Goal: Task Accomplishment & Management: Complete application form

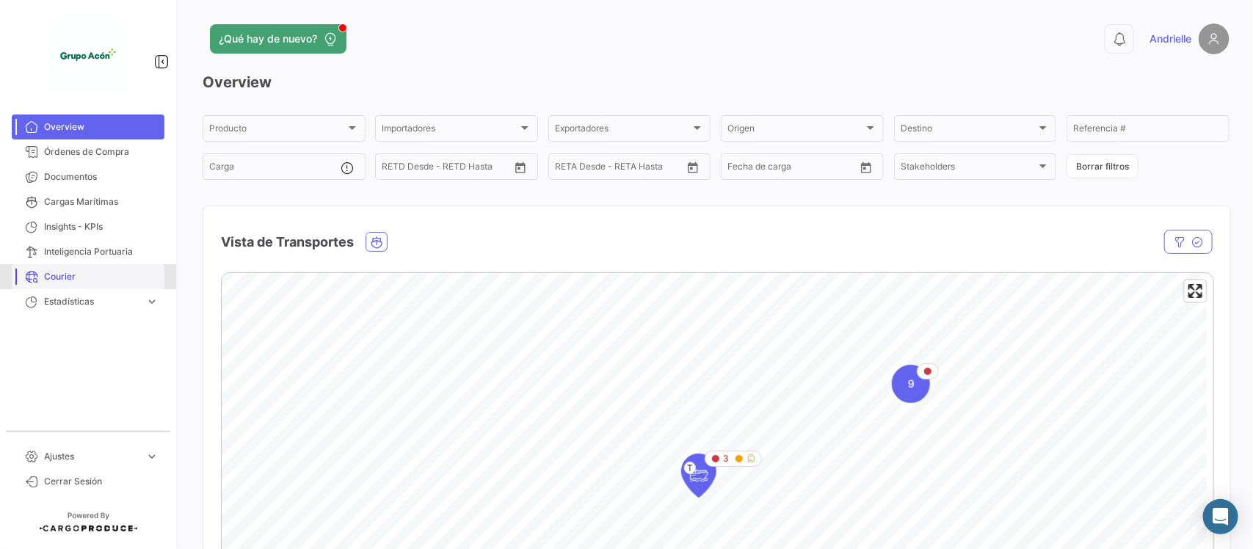
click at [55, 272] on span "Courier" at bounding box center [101, 276] width 114 height 13
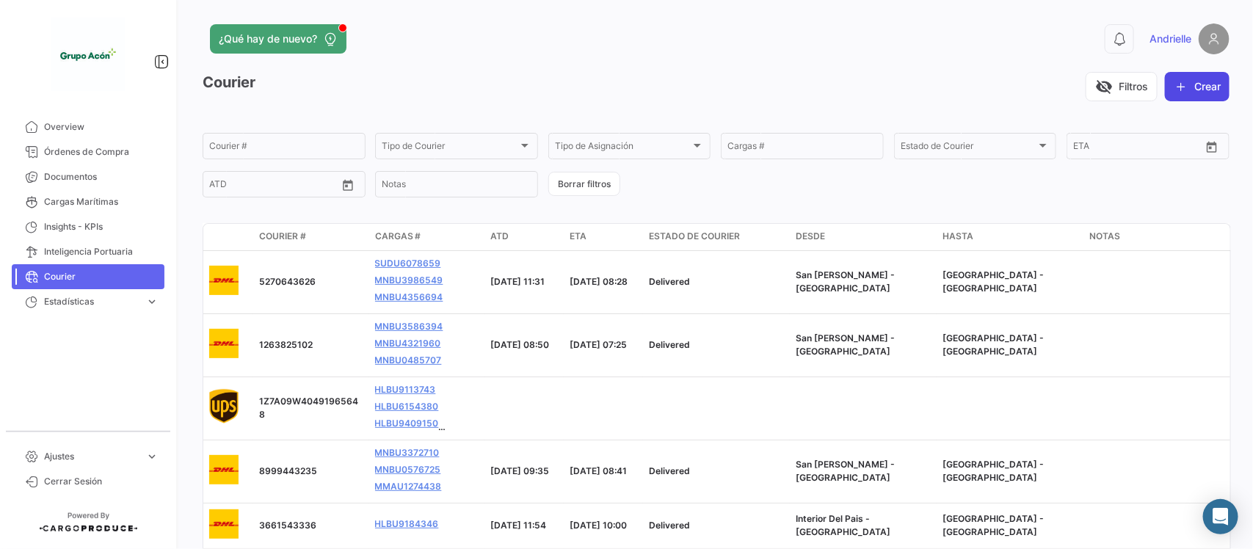
click at [1202, 82] on button "Crear" at bounding box center [1196, 86] width 65 height 29
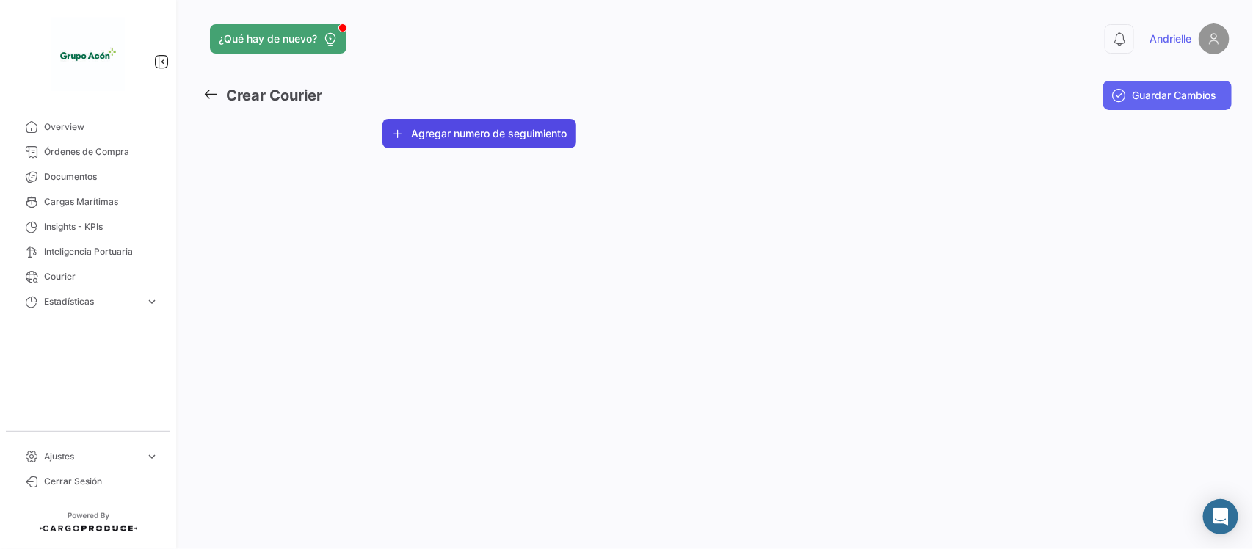
click at [515, 130] on button "Agregar numero de seguimiento" at bounding box center [479, 133] width 194 height 29
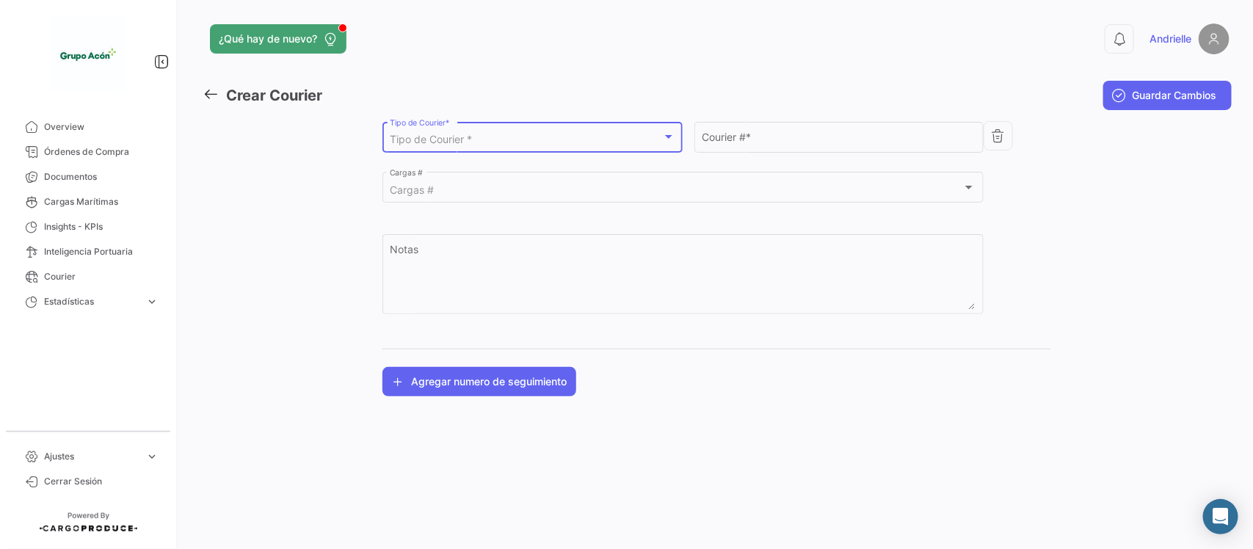
click at [548, 143] on div "Tipo de Courier *" at bounding box center [526, 140] width 272 height 12
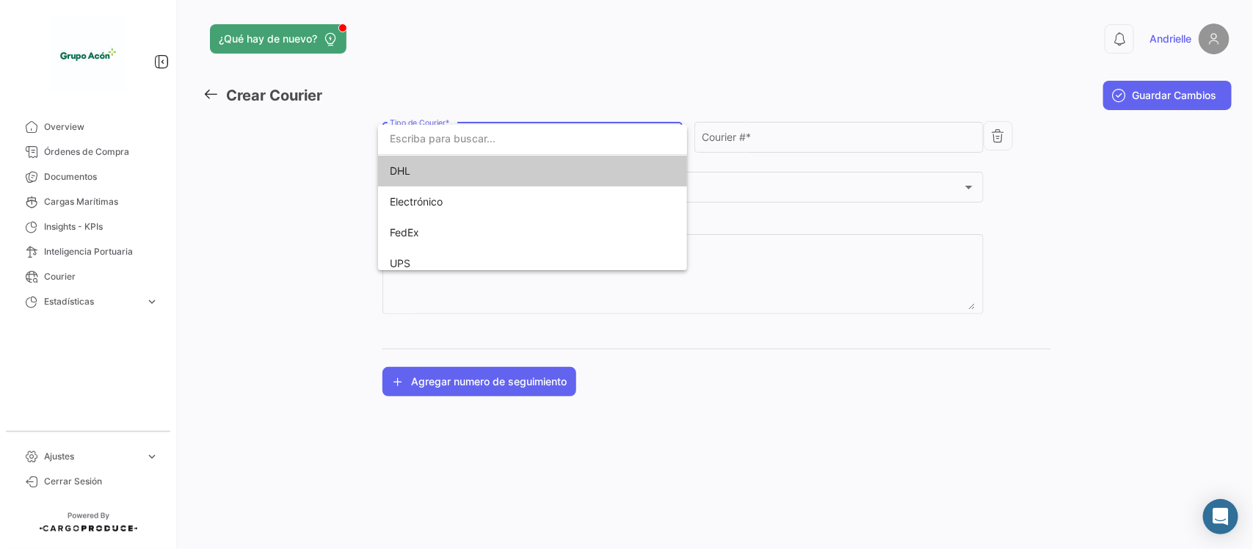
drag, startPoint x: 541, startPoint y: 164, endPoint x: 648, endPoint y: 165, distance: 107.1
click at [541, 165] on span "DHL" at bounding box center [532, 171] width 285 height 31
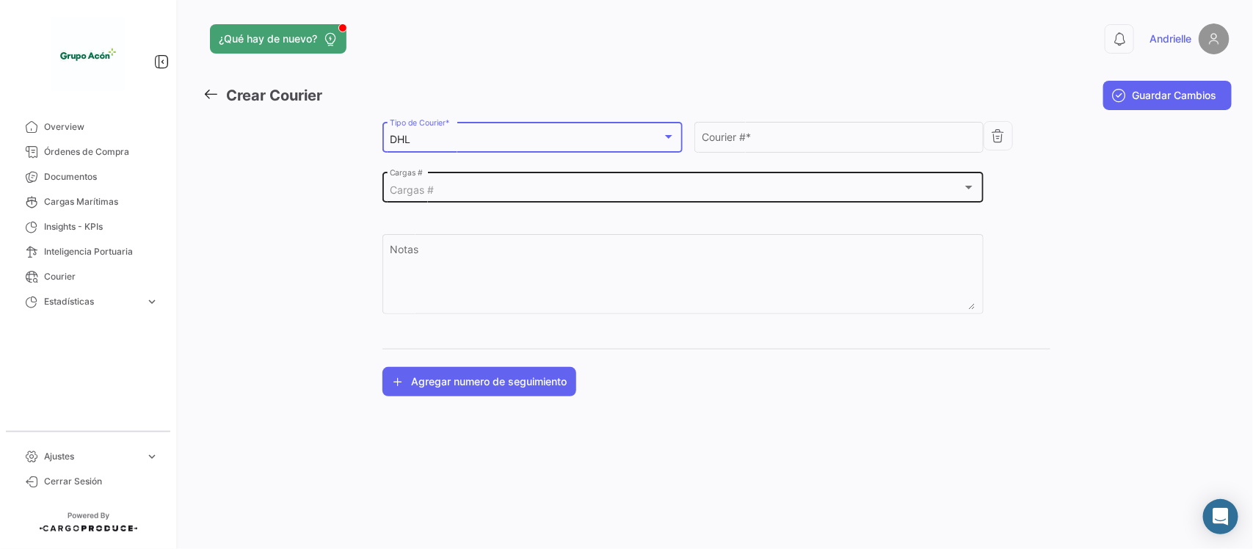
click at [734, 200] on div "Cargas # Cargas #" at bounding box center [683, 186] width 586 height 34
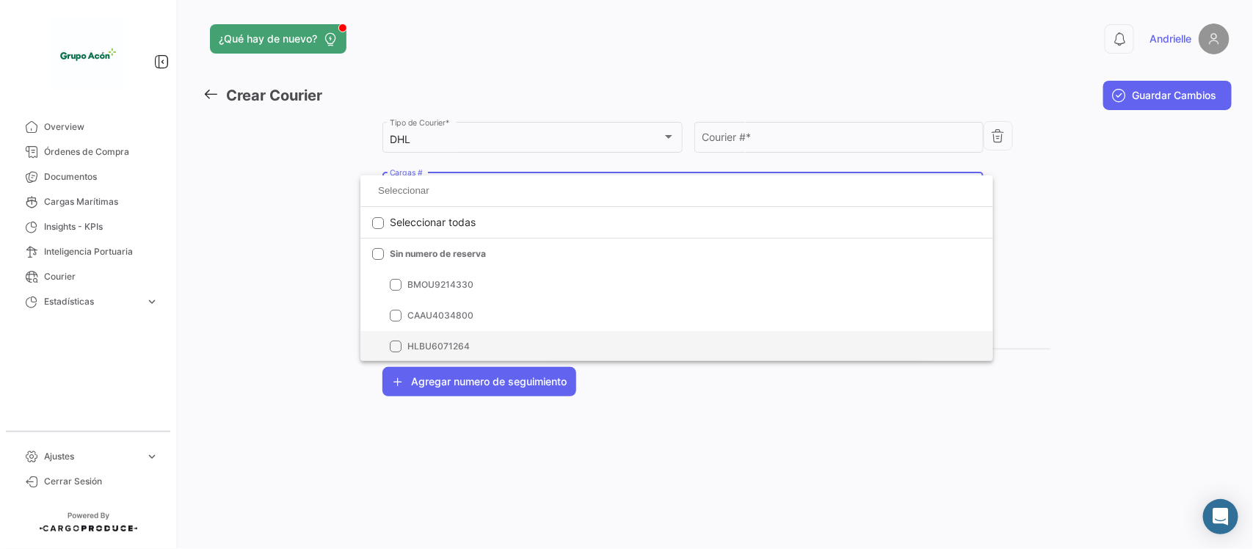
click at [900, 340] on span "HLBU6071264" at bounding box center [694, 346] width 574 height 13
click at [439, 186] on input at bounding box center [676, 191] width 609 height 22
click at [423, 351] on span "HLBU6071264" at bounding box center [694, 346] width 574 height 13
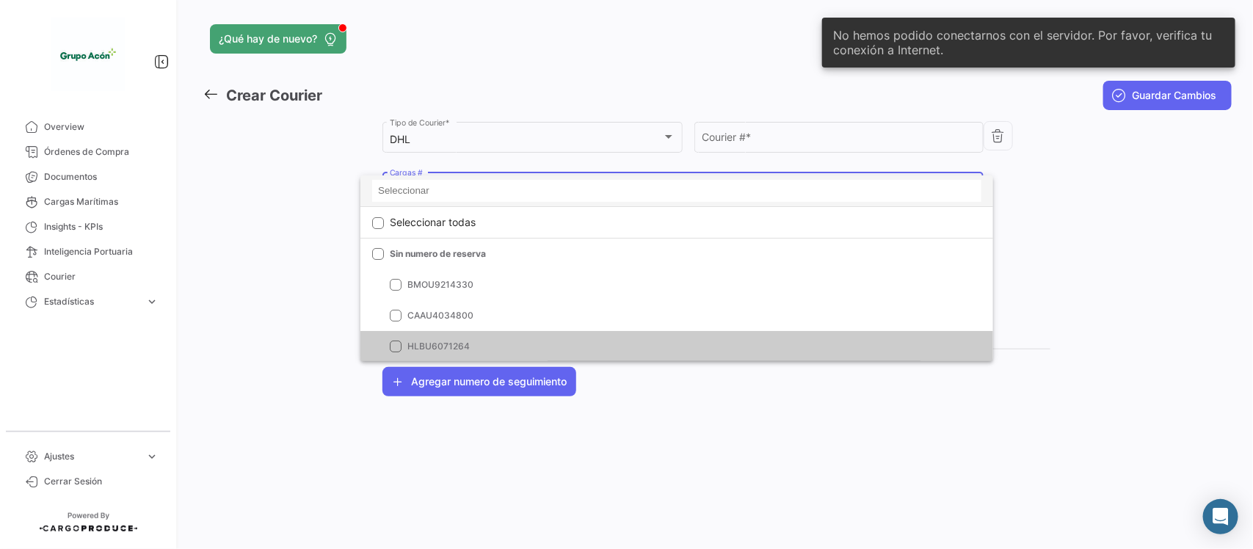
click at [431, 197] on input at bounding box center [676, 191] width 609 height 22
paste input "MNBU4458382"
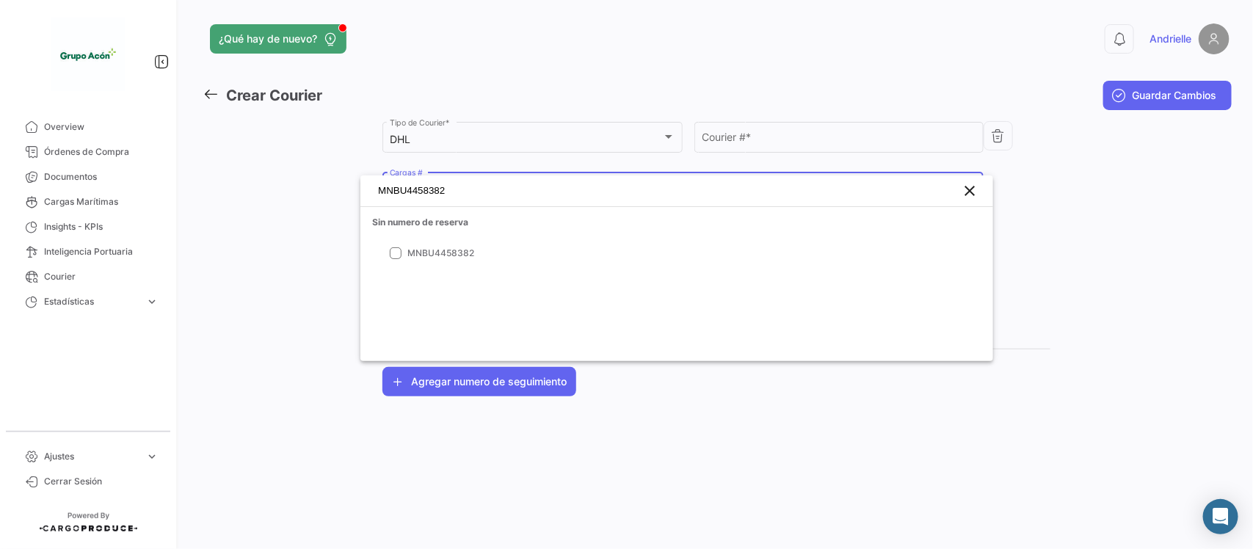
type input "MNBU4458382"
